Goal: Navigation & Orientation: Find specific page/section

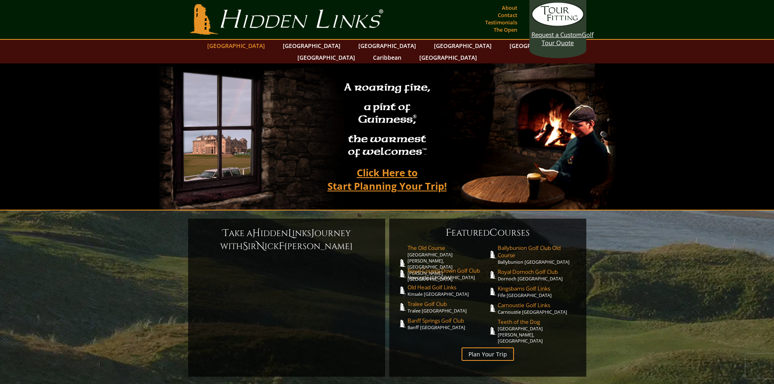
click at [261, 48] on link "[GEOGRAPHIC_DATA]" at bounding box center [236, 46] width 66 height 12
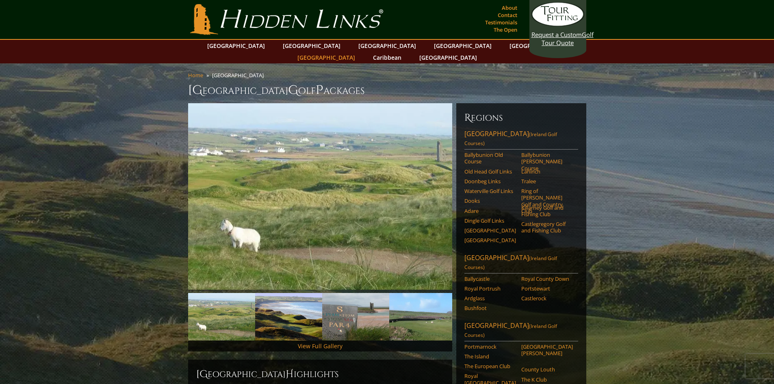
click at [359, 52] on link "[GEOGRAPHIC_DATA]" at bounding box center [326, 58] width 66 height 12
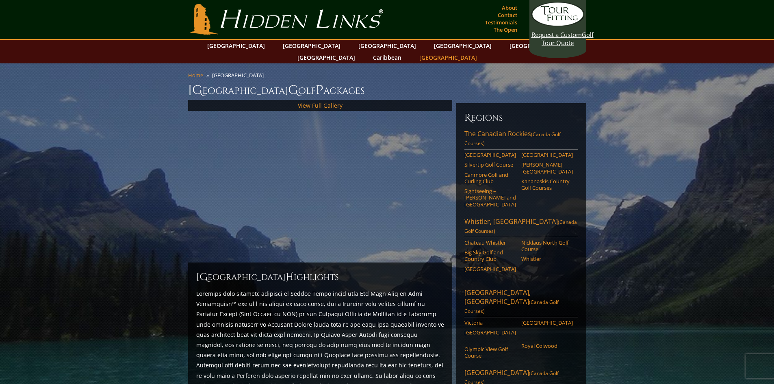
click at [481, 52] on link "[GEOGRAPHIC_DATA]" at bounding box center [448, 58] width 66 height 12
